Goal: Task Accomplishment & Management: Use online tool/utility

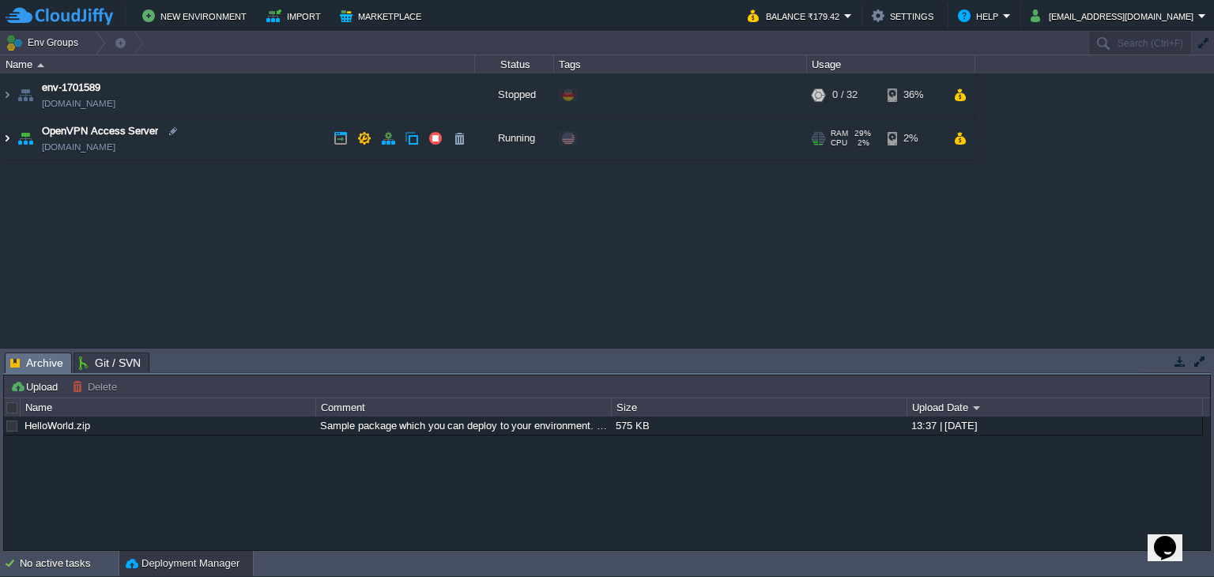
click at [3, 134] on img at bounding box center [7, 138] width 13 height 43
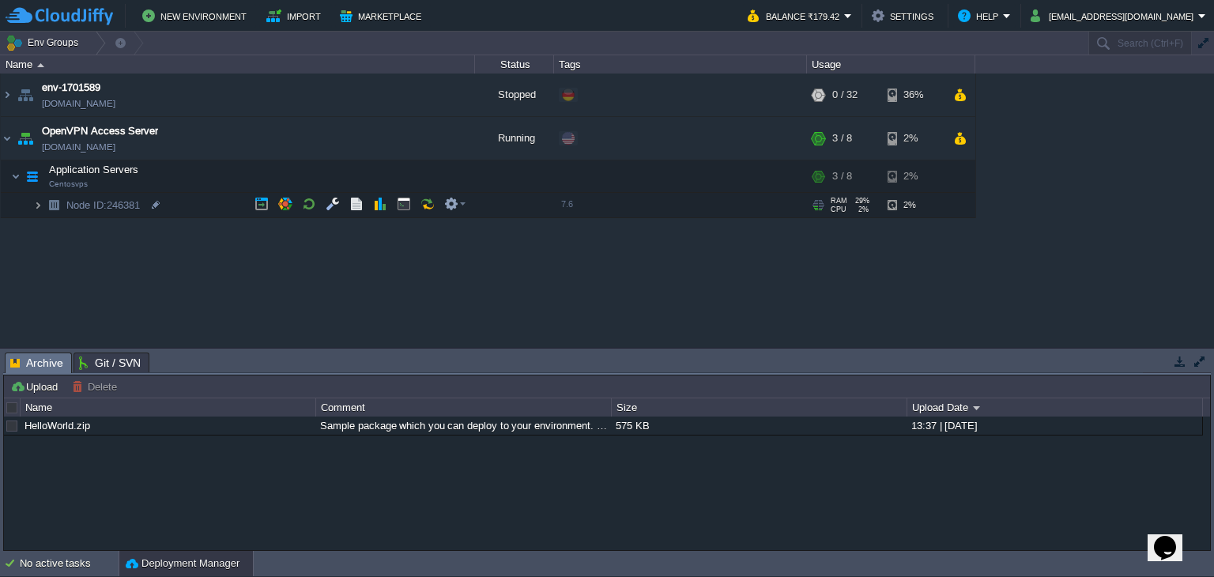
click at [39, 200] on img at bounding box center [37, 205] width 9 height 25
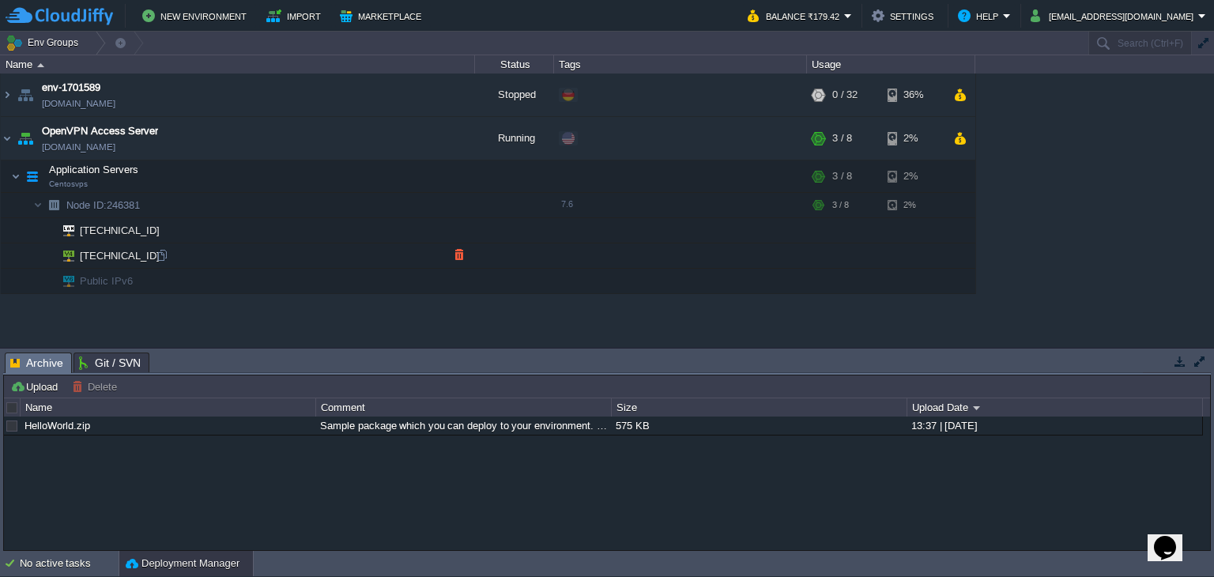
click at [367, 254] on td "[TECHNICAL_ID]" at bounding box center [238, 255] width 474 height 25
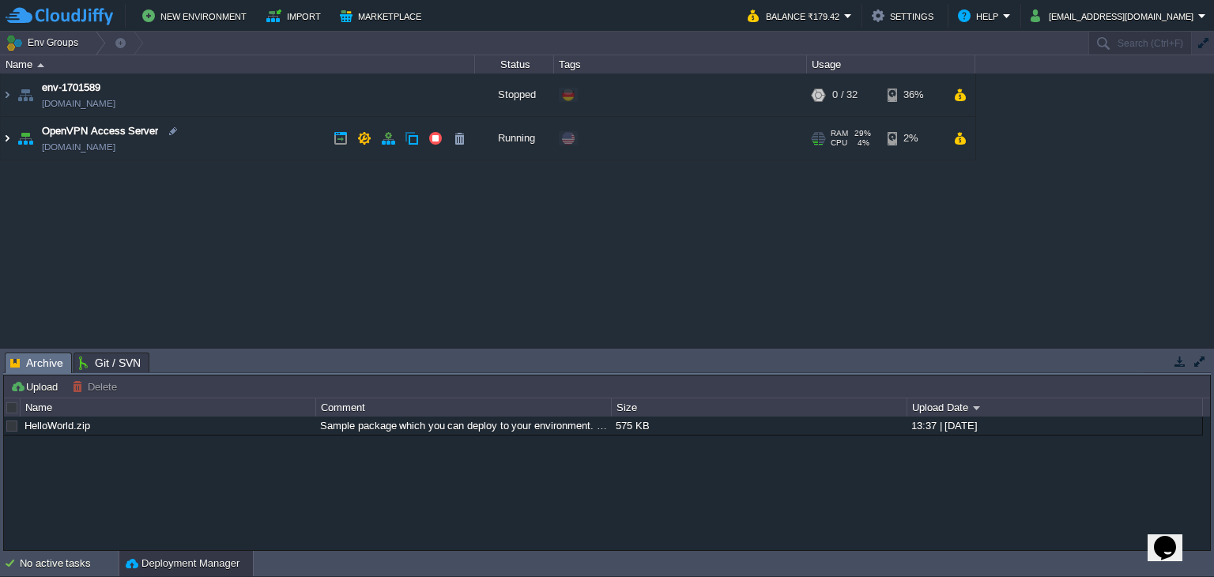
click at [6, 133] on img at bounding box center [7, 138] width 13 height 43
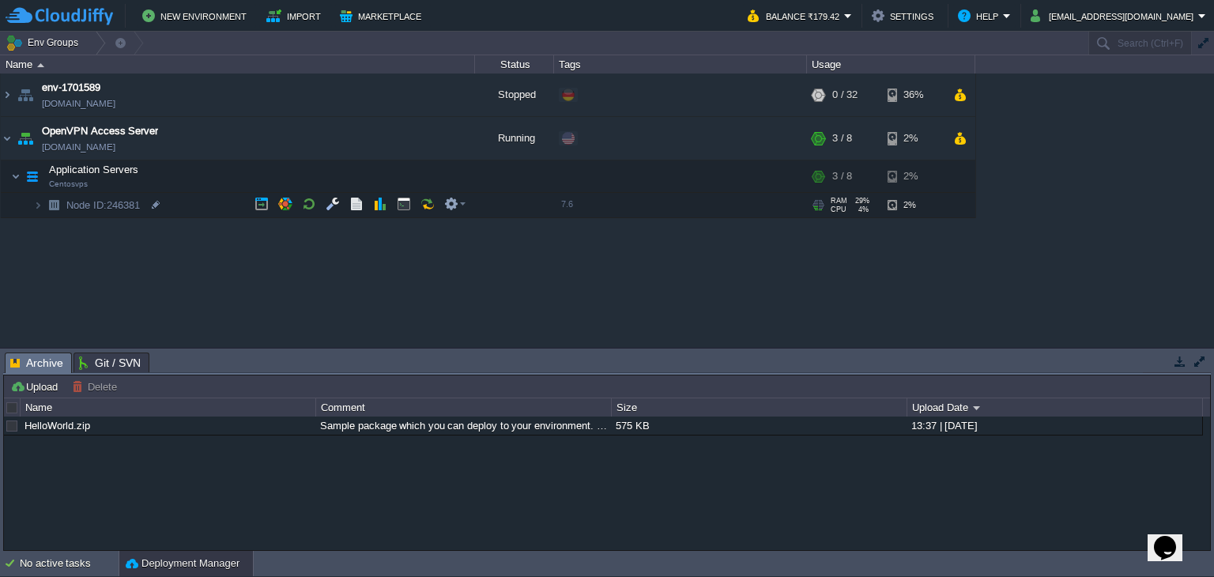
click at [44, 206] on img at bounding box center [54, 205] width 22 height 25
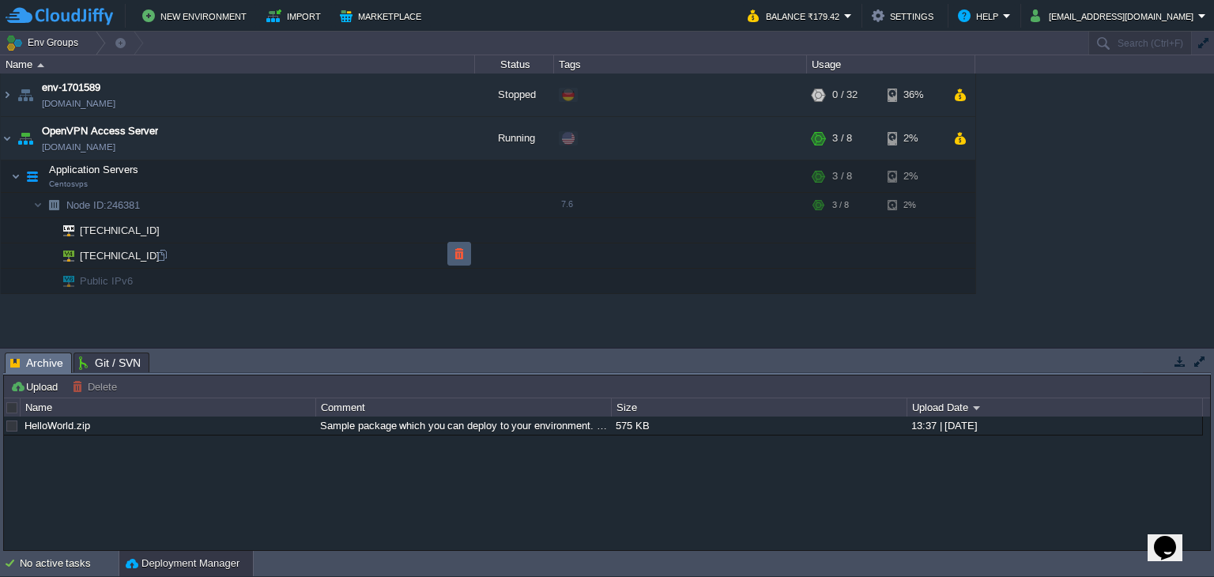
click at [458, 247] on button "button" at bounding box center [459, 254] width 14 height 14
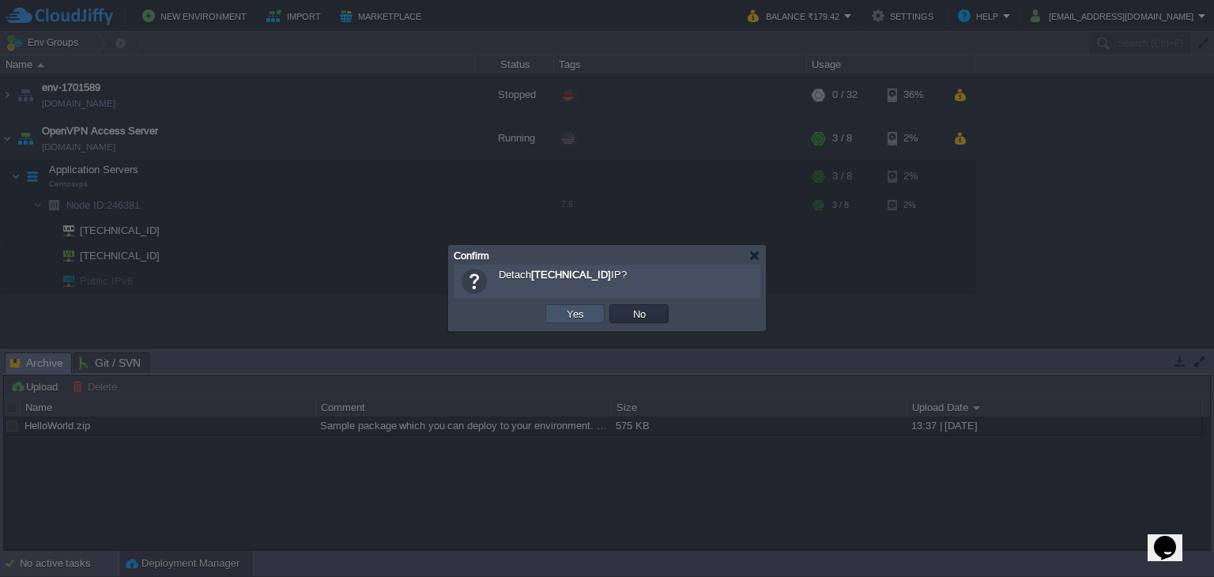
click at [574, 307] on button "Yes" at bounding box center [575, 314] width 27 height 14
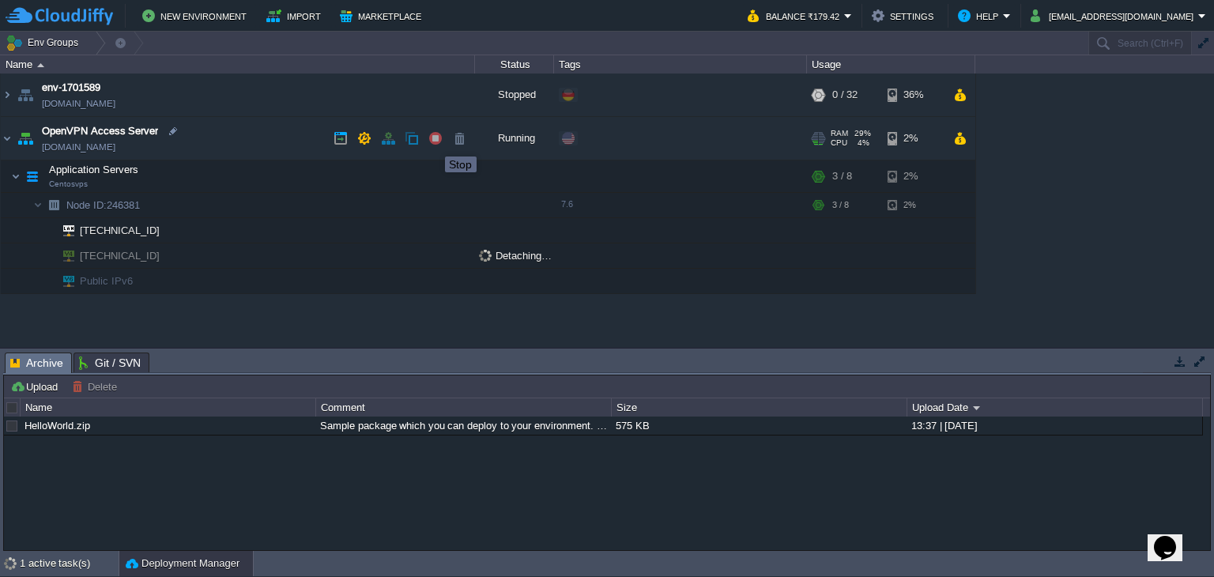
click at [433, 142] on button "button" at bounding box center [435, 138] width 14 height 14
click at [443, 138] on td at bounding box center [436, 138] width 24 height 24
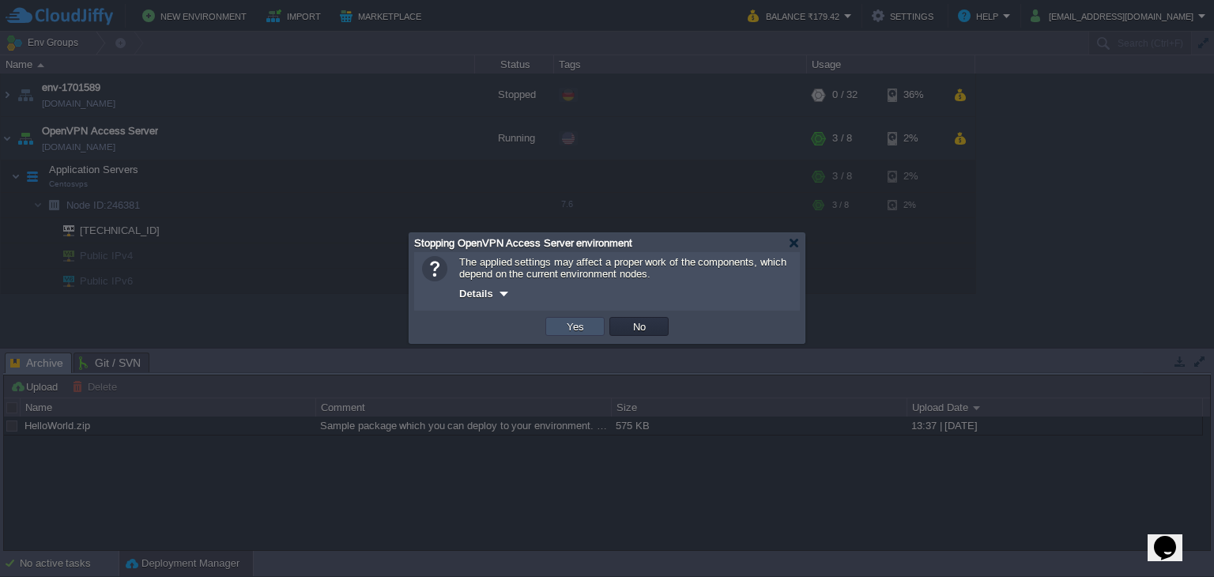
click at [570, 326] on button "Yes" at bounding box center [575, 326] width 27 height 14
